Goal: Use online tool/utility: Utilize a website feature to perform a specific function

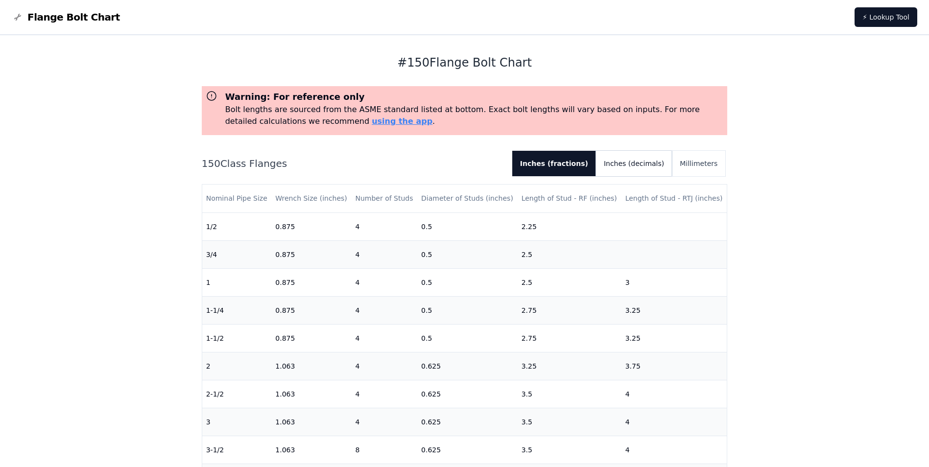
click at [641, 165] on button "Inches (decimals)" at bounding box center [634, 163] width 76 height 25
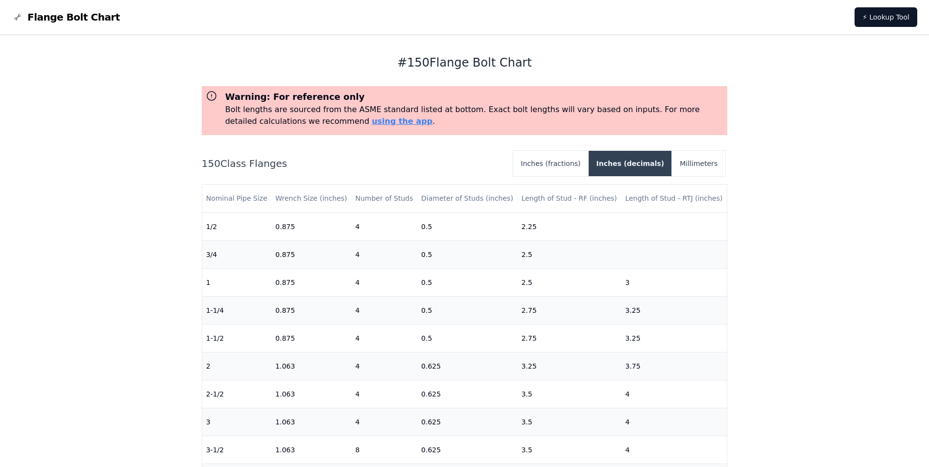
click at [640, 165] on button "Inches (decimals)" at bounding box center [631, 163] width 84 height 25
click at [693, 166] on button "Millimeters" at bounding box center [698, 163] width 53 height 25
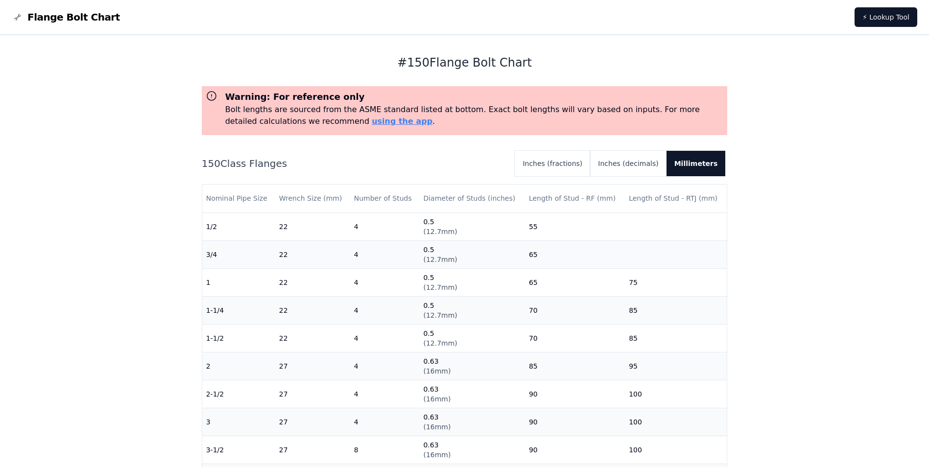
click at [693, 166] on button "Millimeters" at bounding box center [695, 163] width 59 height 25
click at [644, 168] on button "Inches (decimals)" at bounding box center [628, 163] width 76 height 25
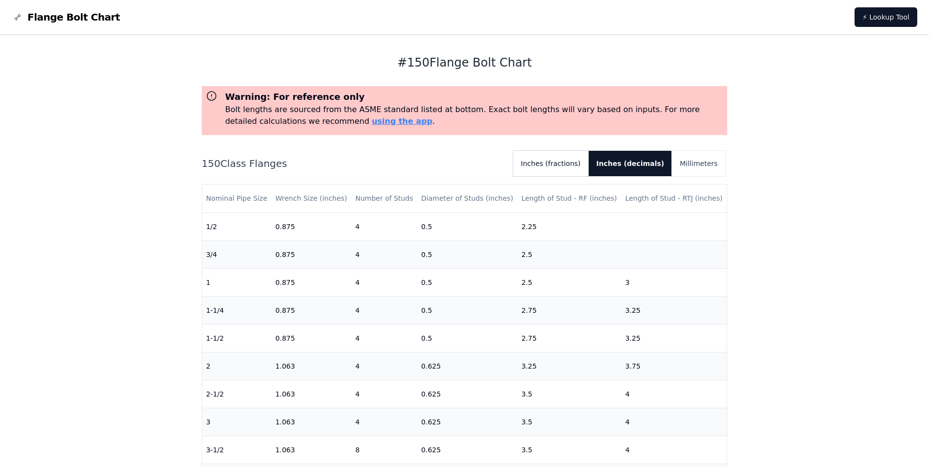
click at [570, 163] on button "Inches (fractions)" at bounding box center [550, 163] width 75 height 25
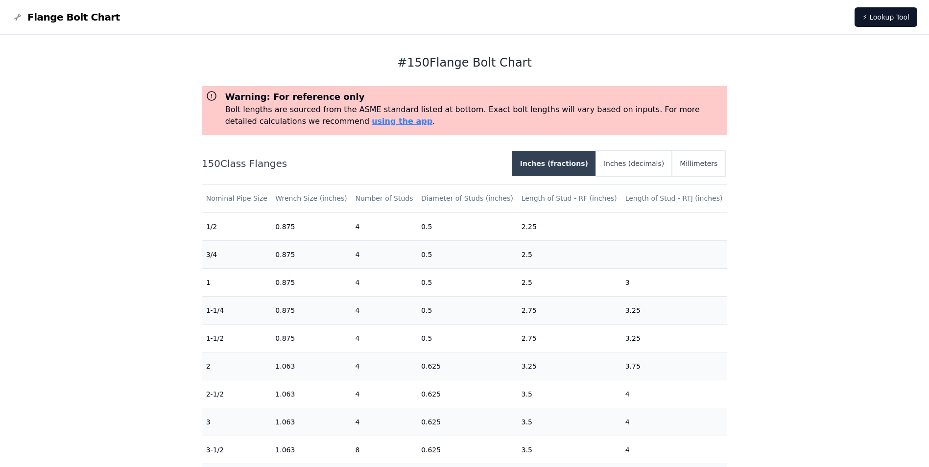
click at [570, 163] on button "Inches (fractions)" at bounding box center [554, 163] width 84 height 25
click at [568, 167] on button "Inches (fractions)" at bounding box center [554, 163] width 84 height 25
